Goal: Task Accomplishment & Management: Use online tool/utility

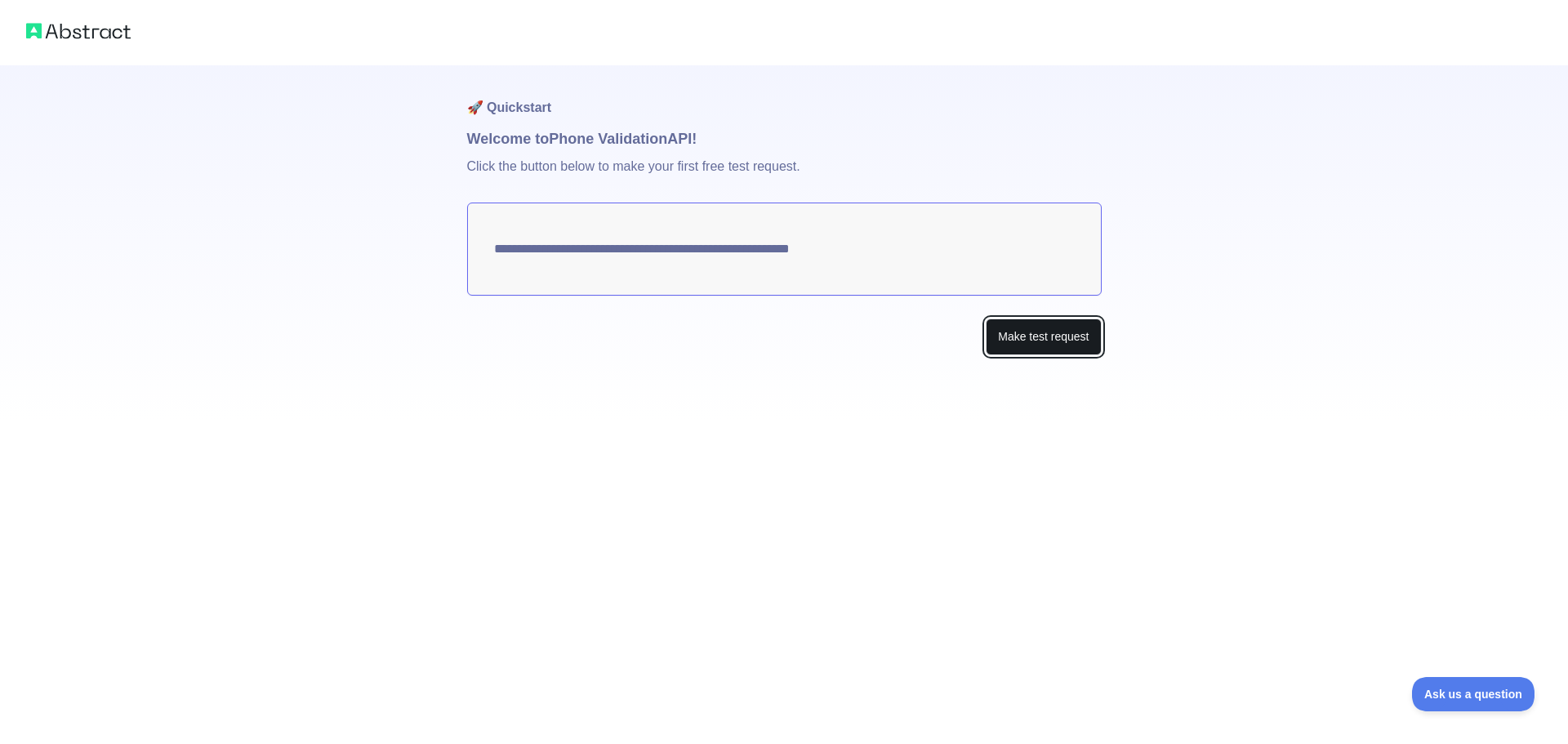
click at [1018, 342] on button "Make test request" at bounding box center [1043, 337] width 115 height 37
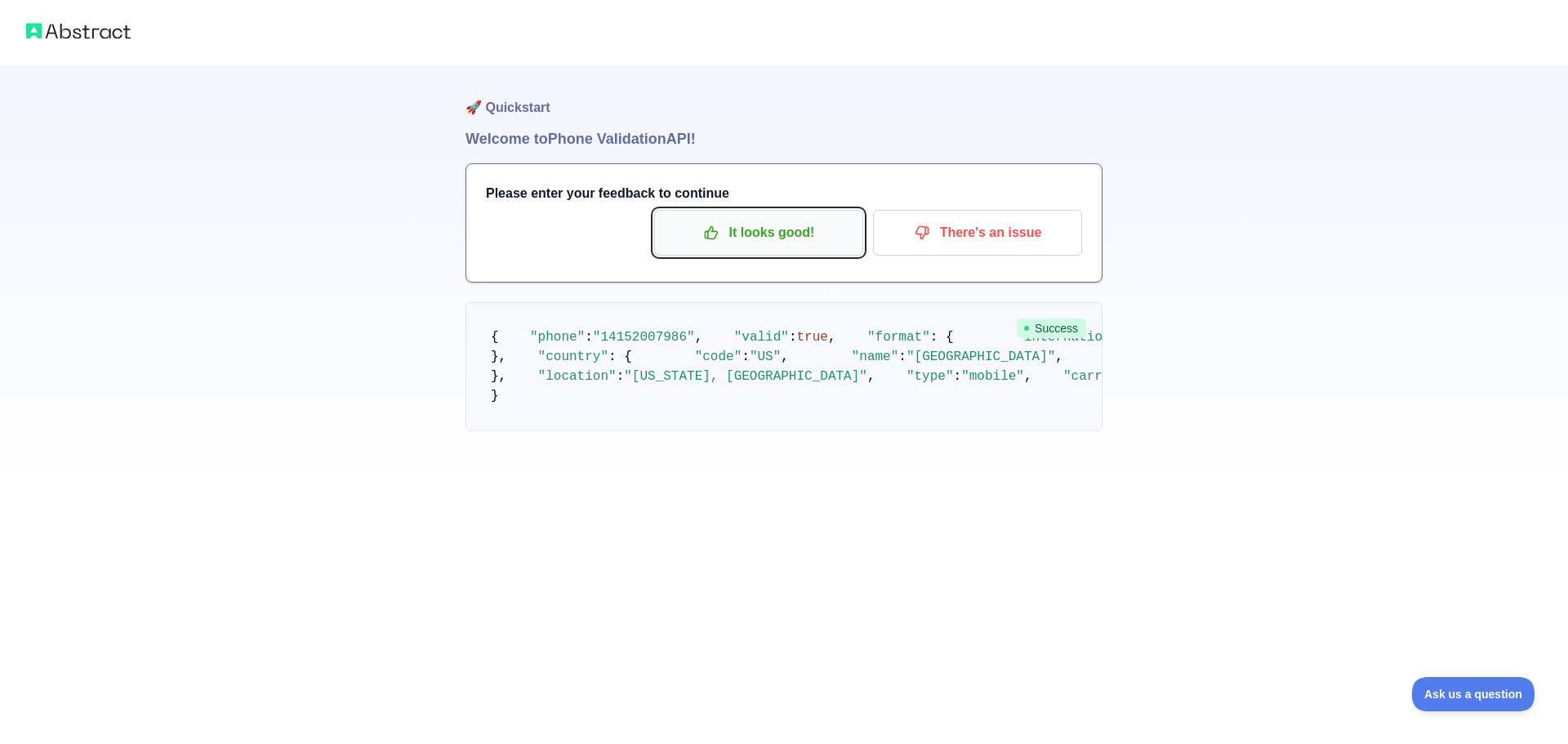
click at [810, 245] on p "It looks good!" at bounding box center [758, 232] width 185 height 27
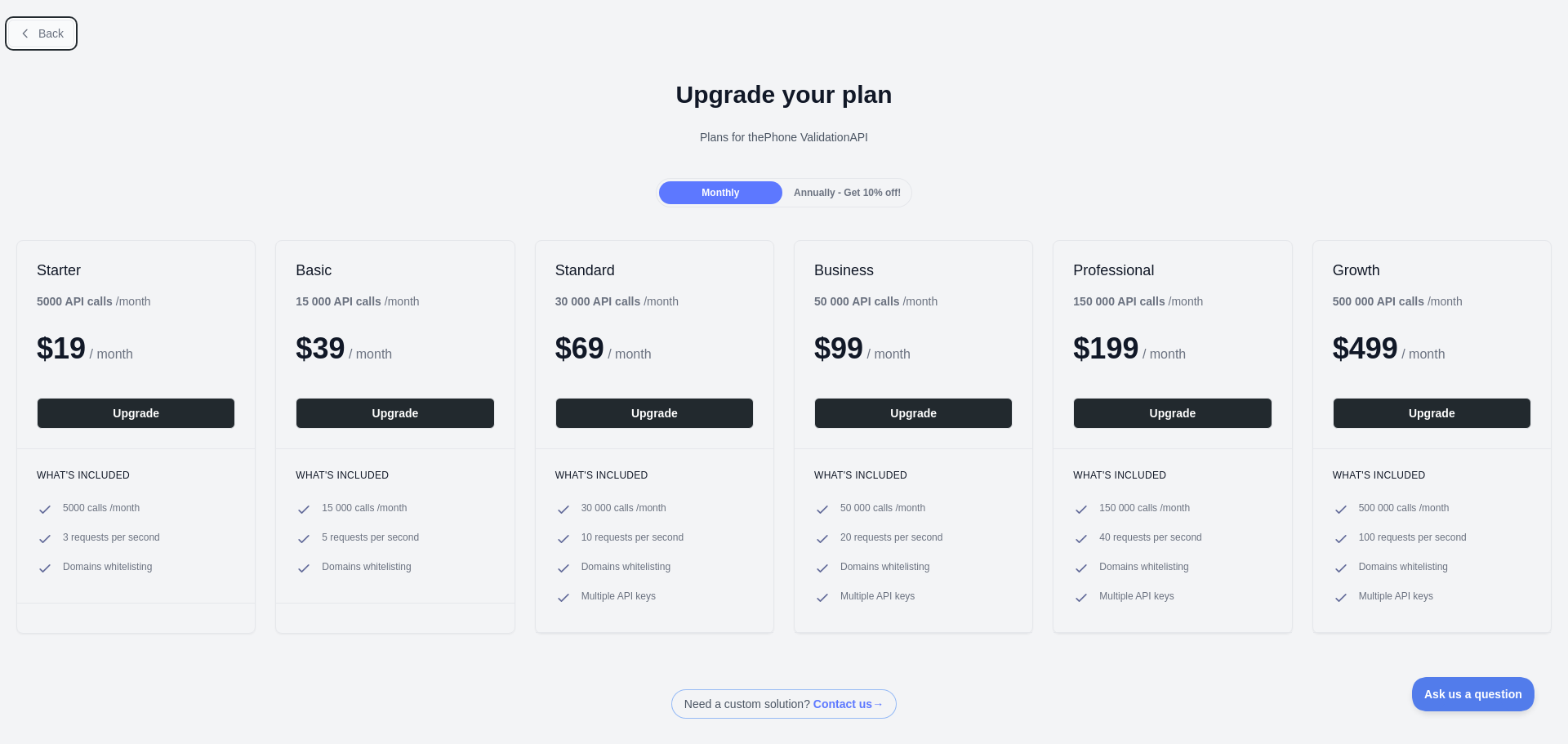
click at [58, 42] on button "Back" at bounding box center [41, 33] width 66 height 27
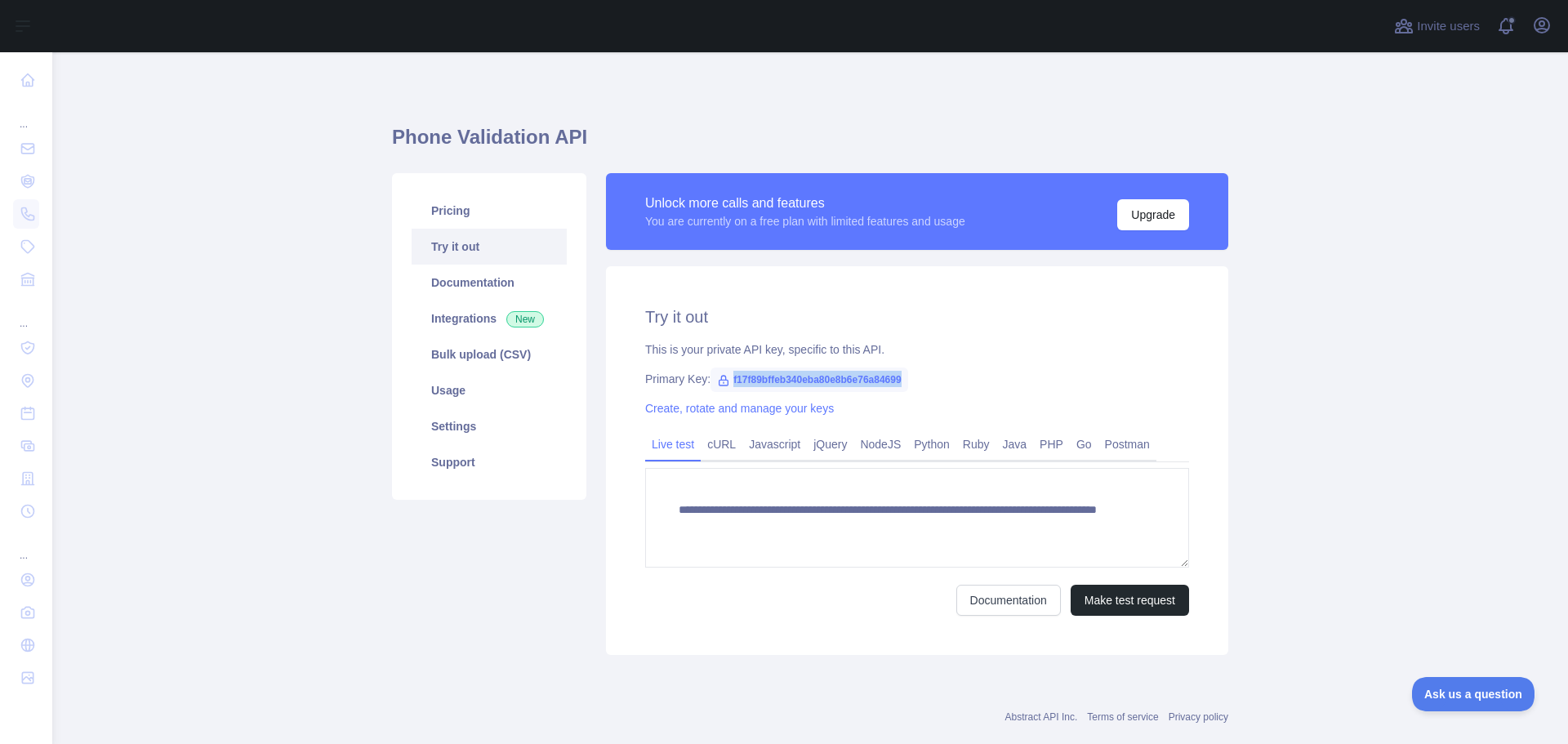
drag, startPoint x: 723, startPoint y: 384, endPoint x: 900, endPoint y: 372, distance: 177.4
click at [900, 372] on span "f17f89bffeb340eba80e8b6e76a84699" at bounding box center [808, 380] width 197 height 25
copy span "f17f89bffeb340eba80e8b6e76a84699"
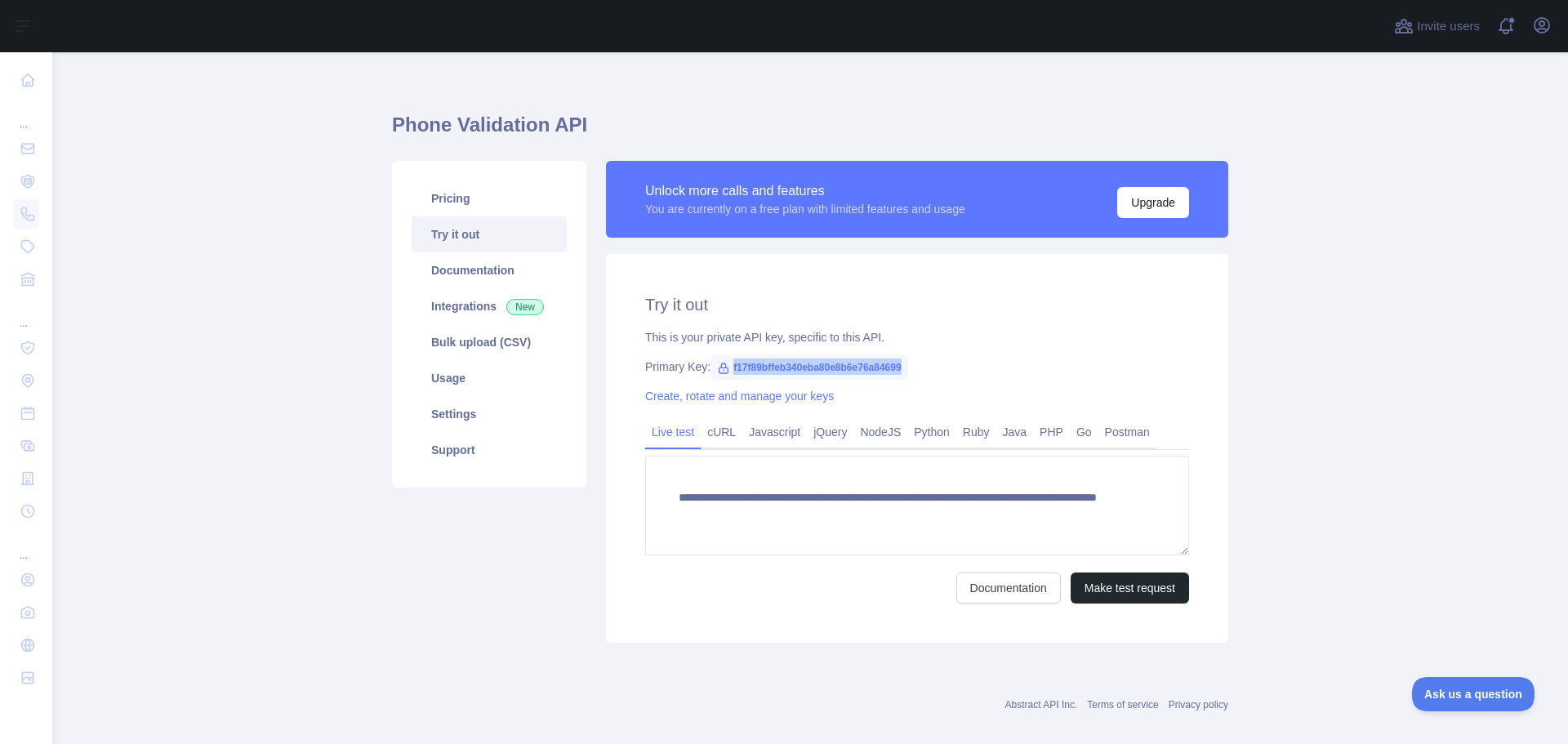
scroll to position [32, 0]
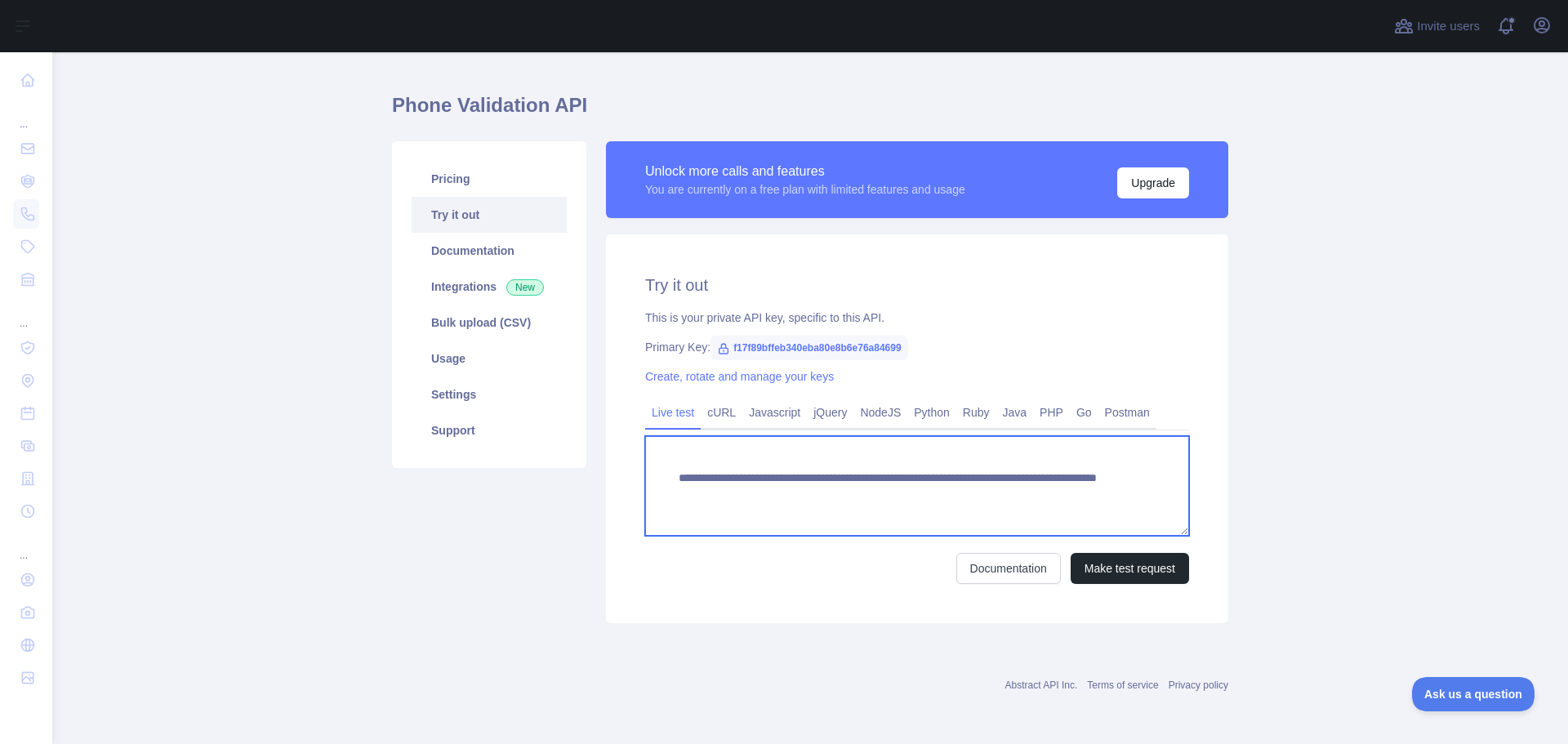
drag, startPoint x: 716, startPoint y: 496, endPoint x: 1024, endPoint y: 490, distance: 308.1
click at [1024, 490] on textarea "**********" at bounding box center [916, 486] width 544 height 100
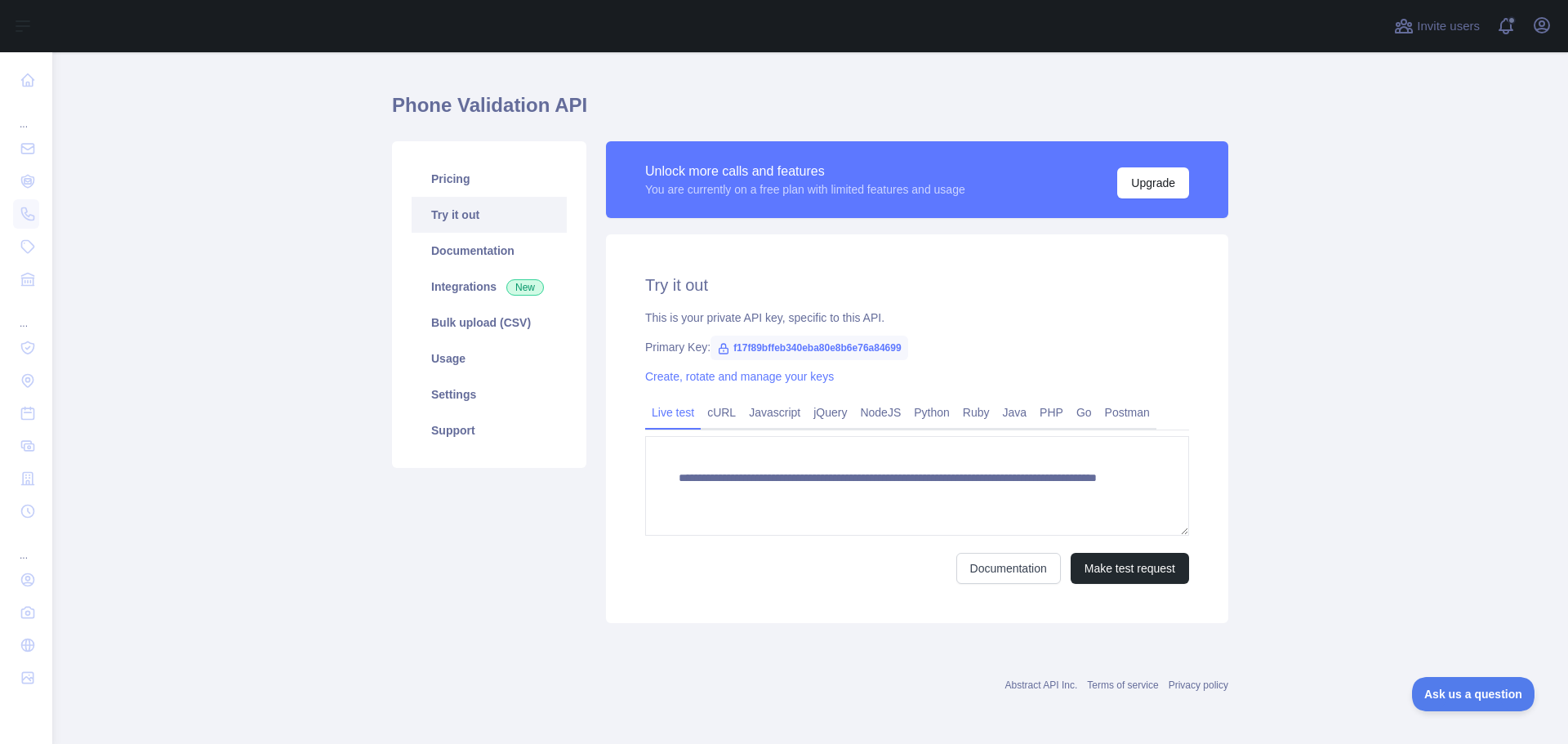
click at [835, 545] on form "**********" at bounding box center [916, 510] width 544 height 148
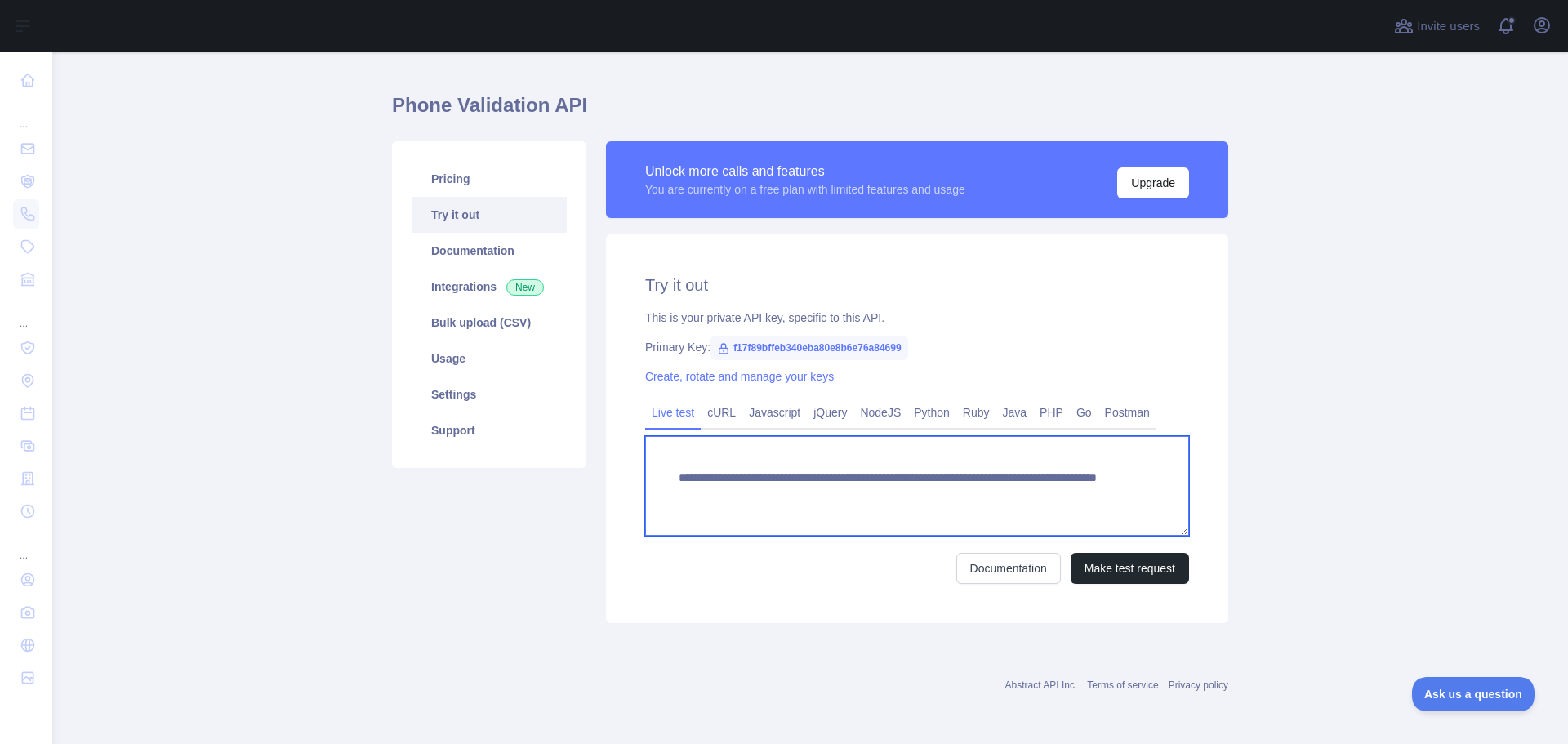
drag, startPoint x: 718, startPoint y: 498, endPoint x: 916, endPoint y: 498, distance: 198.0
click at [916, 498] on textarea "**********" at bounding box center [916, 486] width 544 height 100
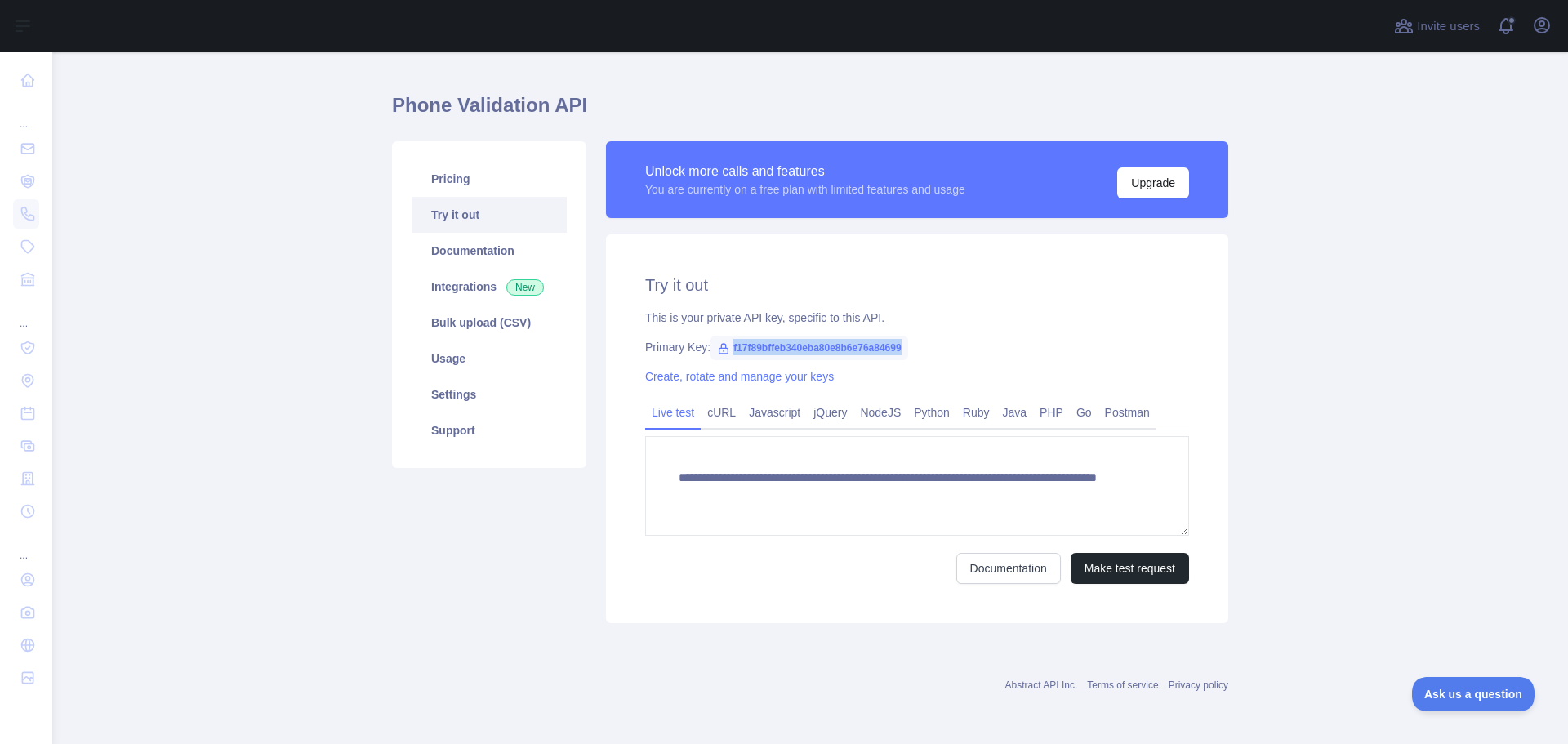
drag, startPoint x: 733, startPoint y: 350, endPoint x: 897, endPoint y: 346, distance: 164.0
click at [897, 346] on span "f17f89bffeb340eba80e8b6e76a84699" at bounding box center [808, 348] width 197 height 25
copy span "f17f89bffeb340eba80e8b6e76a84699"
drag, startPoint x: 920, startPoint y: 341, endPoint x: 890, endPoint y: 348, distance: 30.8
click at [919, 341] on div "Primary Key: f17f89bffeb340eba80e8b6e76a84699" at bounding box center [916, 347] width 544 height 16
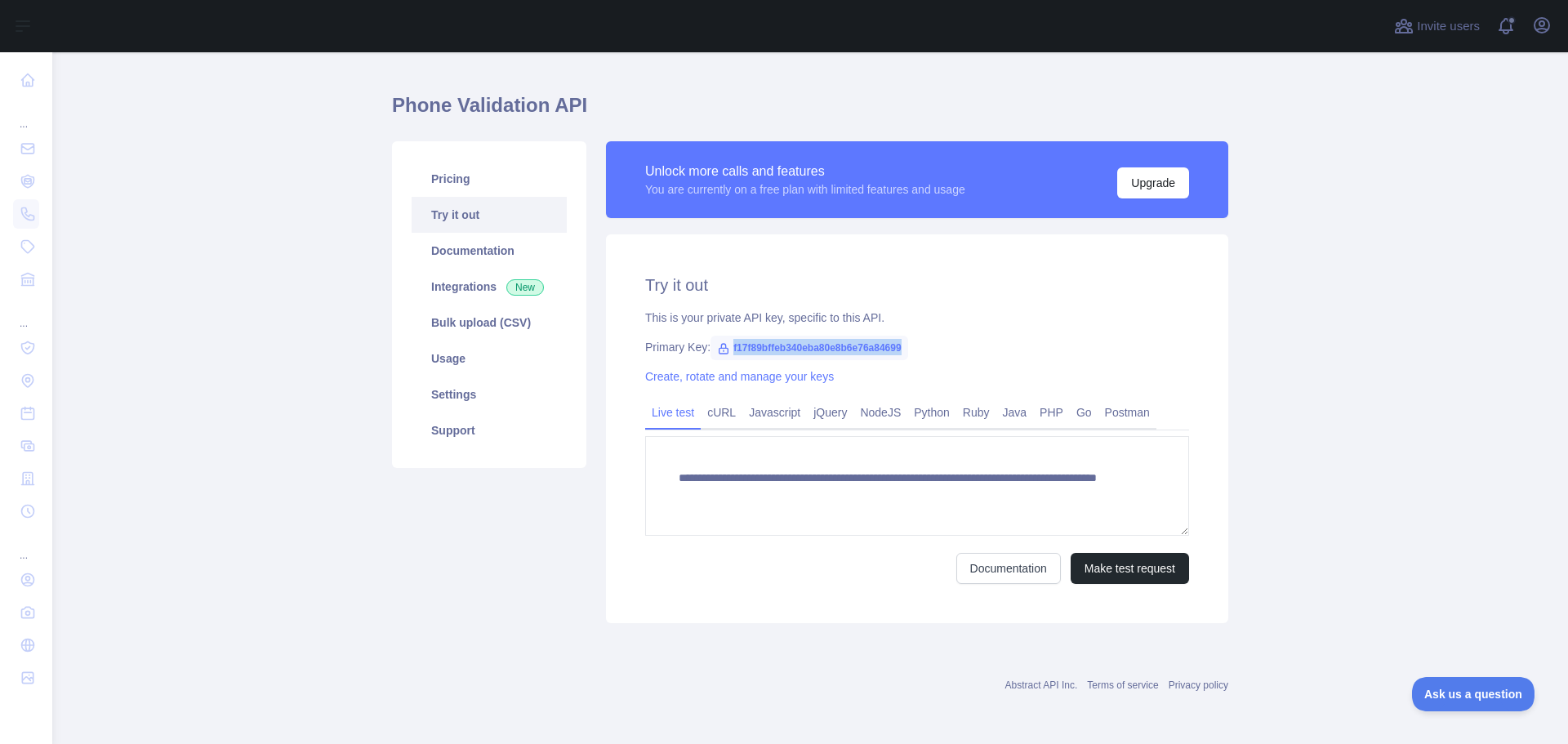
click at [717, 355] on icon at bounding box center [723, 349] width 13 height 13
